Goal: Task Accomplishment & Management: Manage account settings

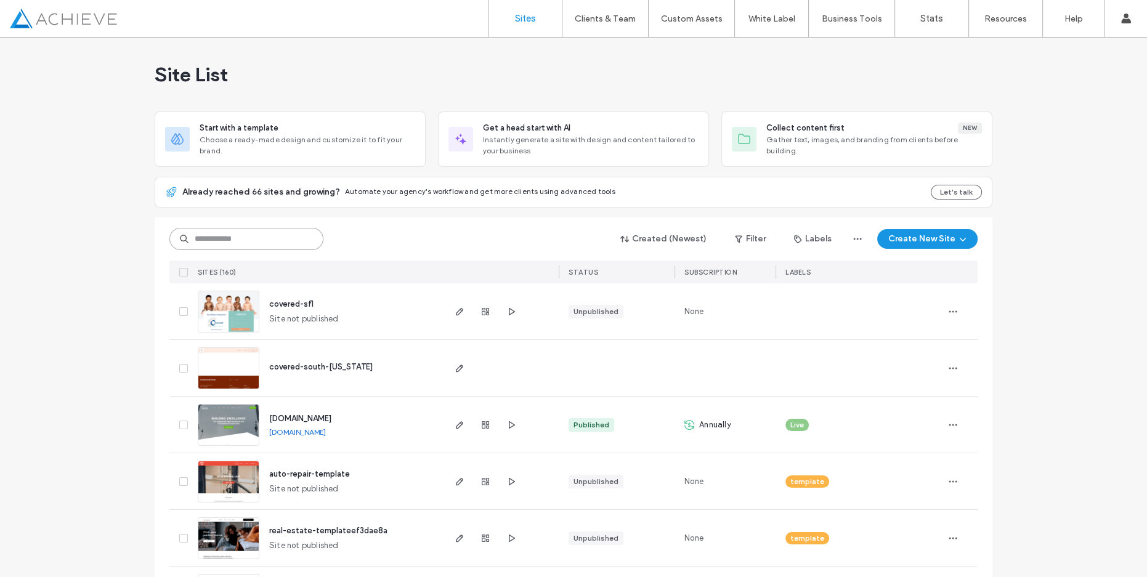
click at [207, 243] on input at bounding box center [246, 239] width 154 height 22
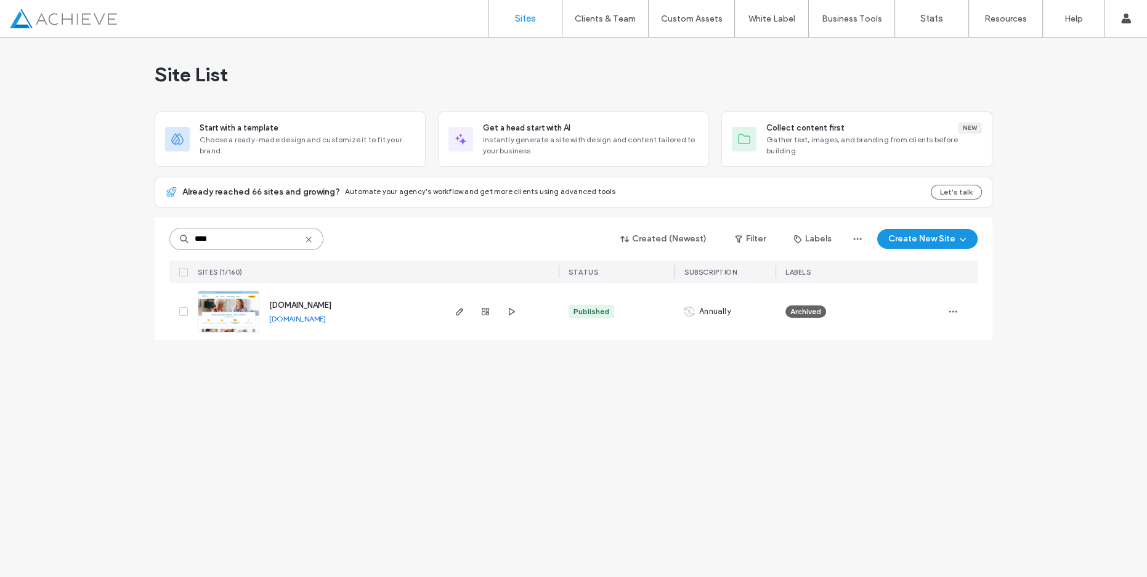
type input "****"
click at [711, 313] on span "Annually" at bounding box center [715, 311] width 32 height 12
click at [955, 307] on icon "button" at bounding box center [953, 312] width 10 height 10
click at [606, 421] on div "Site List Start with a template Choose a ready-made design and customize it to …" at bounding box center [573, 308] width 1147 height 540
click at [307, 315] on link "[DOMAIN_NAME]" at bounding box center [297, 318] width 57 height 9
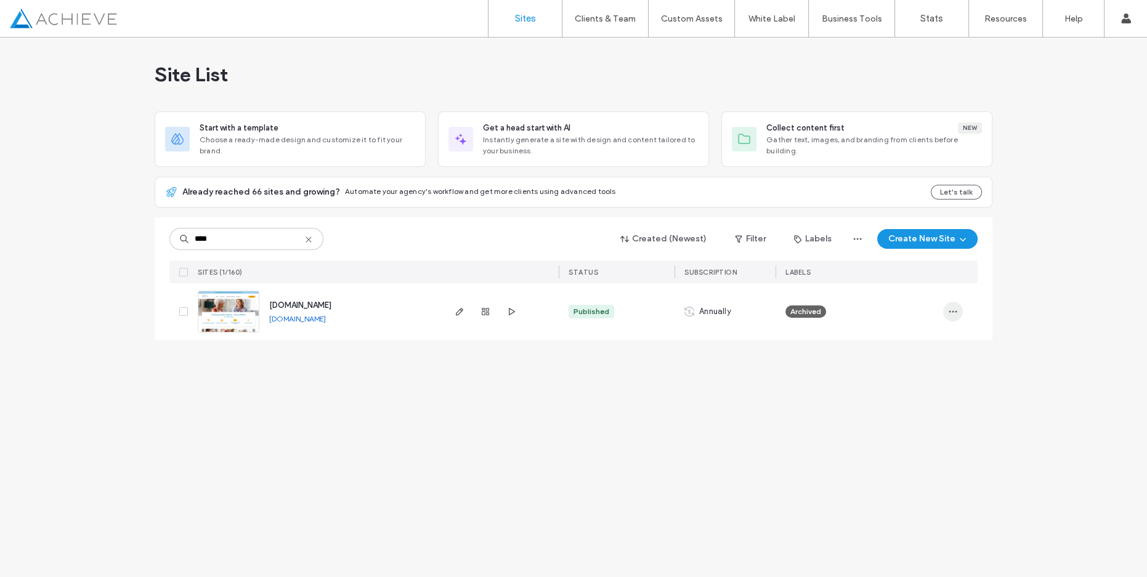
click at [953, 315] on icon "button" at bounding box center [953, 312] width 10 height 10
click at [895, 387] on span "Assign Label" at bounding box center [899, 390] width 46 height 12
click at [783, 368] on div "Achieve Company Website AI Archived Demo Dev Site Editor 2.0 Live Suspended tem…" at bounding box center [850, 360] width 161 height 117
click at [787, 364] on div "Achieve Company Website AI Archived Demo Dev Site Editor 2.0 Live Suspended tem…" at bounding box center [850, 360] width 161 height 117
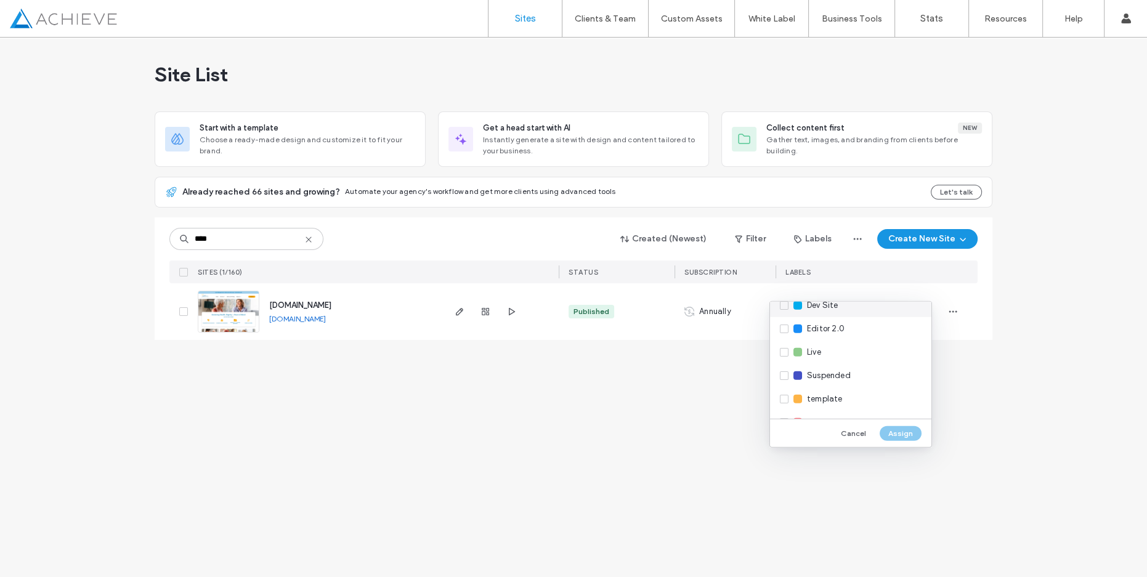
scroll to position [127, 0]
click at [785, 335] on div "Live" at bounding box center [850, 331] width 161 height 23
click at [905, 433] on button "Assign" at bounding box center [900, 433] width 42 height 15
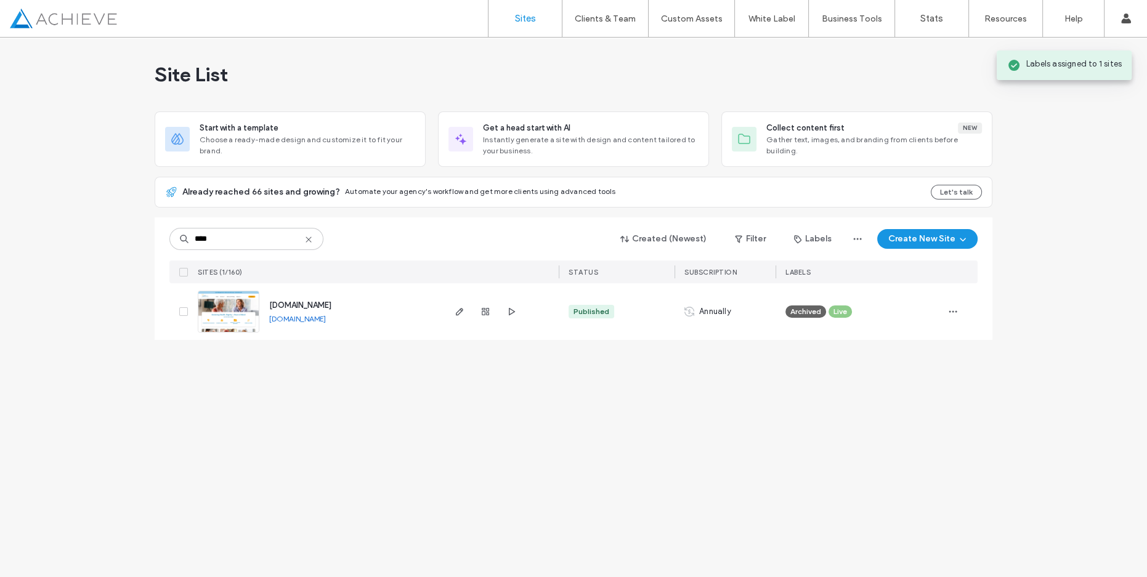
click at [729, 416] on div "Site List Start with a template Choose a ready-made design and customize it to …" at bounding box center [573, 308] width 1147 height 540
click at [799, 313] on span "Archived" at bounding box center [805, 311] width 31 height 11
click at [827, 303] on icon at bounding box center [826, 303] width 6 height 6
click at [866, 423] on div "Site List Start with a template Choose a ready-made design and customize it to …" at bounding box center [573, 308] width 1147 height 540
click at [952, 314] on icon "button" at bounding box center [953, 312] width 10 height 10
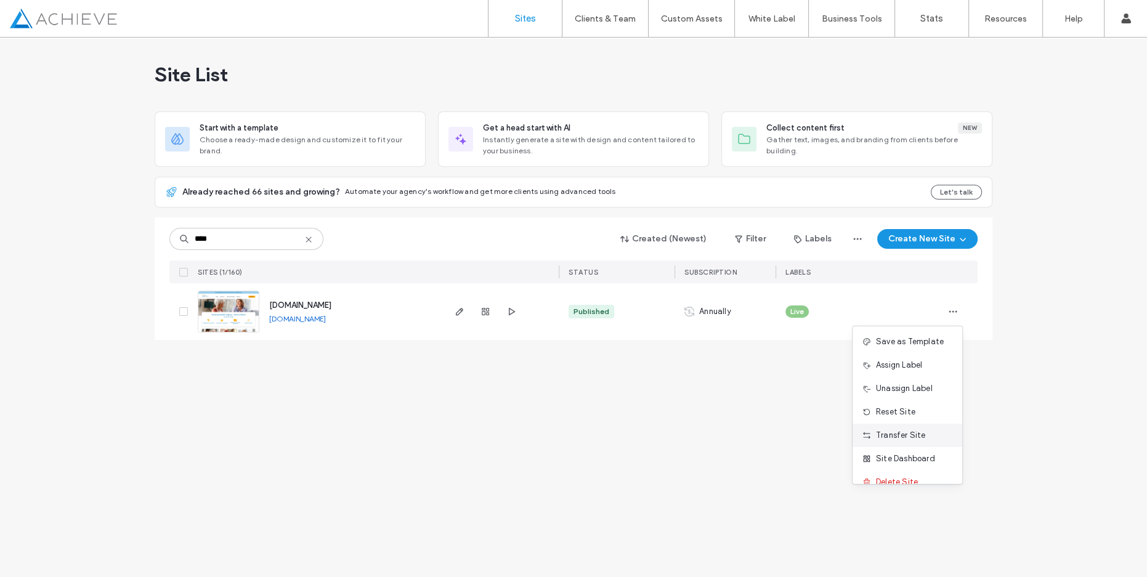
scroll to position [39, 0]
click at [901, 440] on span "Site Dashboard" at bounding box center [905, 445] width 59 height 12
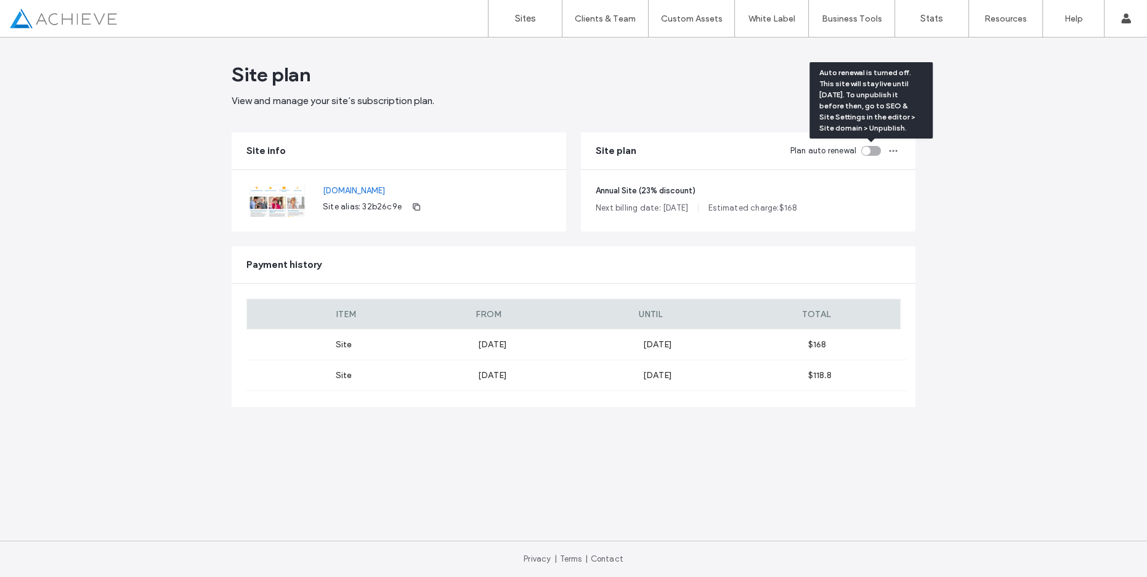
click at [870, 149] on div "toggle" at bounding box center [871, 151] width 20 height 10
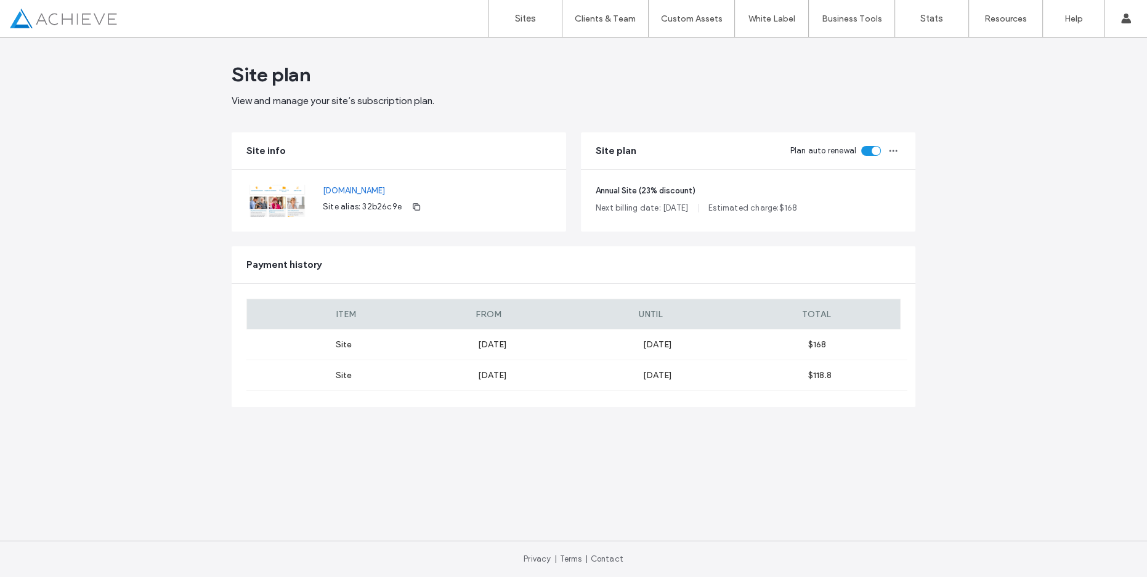
click at [944, 219] on div "Site plan View and manage your site’s subscription plan. Site info [DOMAIN_NAME…" at bounding box center [573, 308] width 1147 height 540
click at [928, 147] on div "Site plan View and manage your site’s subscription plan. Site info www.preferre…" at bounding box center [573, 308] width 1147 height 540
click at [998, 184] on div "Site plan View and manage your site’s subscription plan. Site info www.preferre…" at bounding box center [573, 308] width 1147 height 540
click at [552, 87] on div "Site plan View and manage your site’s subscription plan." at bounding box center [574, 85] width 684 height 46
click at [990, 329] on div "Site plan View and manage your site’s subscription plan. Site info www.preferre…" at bounding box center [573, 308] width 1147 height 540
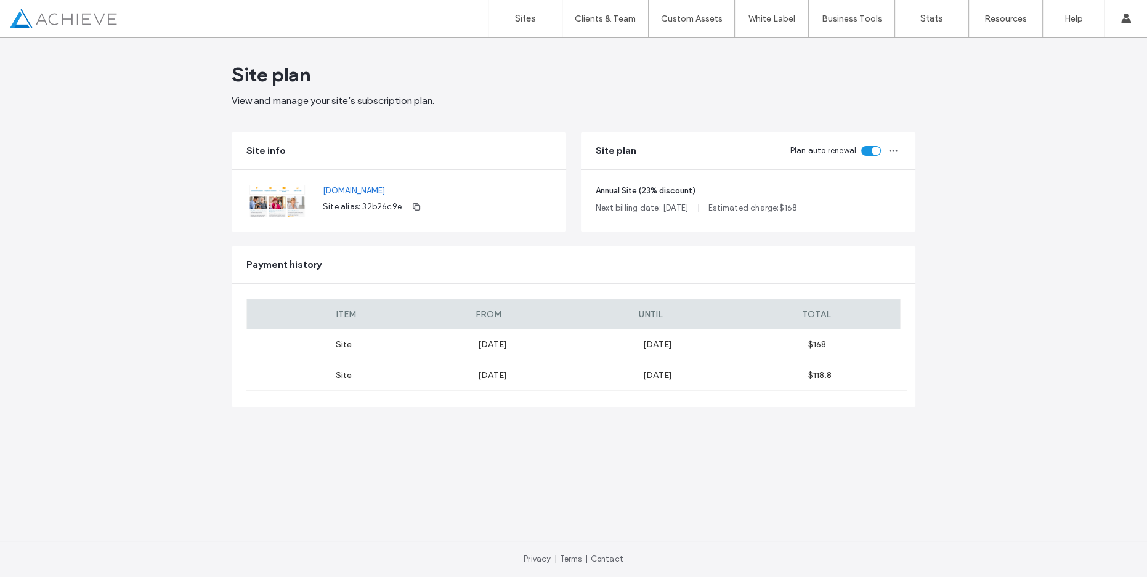
click at [72, 333] on div "Site plan View and manage your site’s subscription plan. Site info www.preferre…" at bounding box center [573, 308] width 1147 height 540
click at [1006, 219] on div "Site plan View and manage your site’s subscription plan. Site info www.preferre…" at bounding box center [573, 308] width 1147 height 540
